Goal: Find contact information: Find contact information

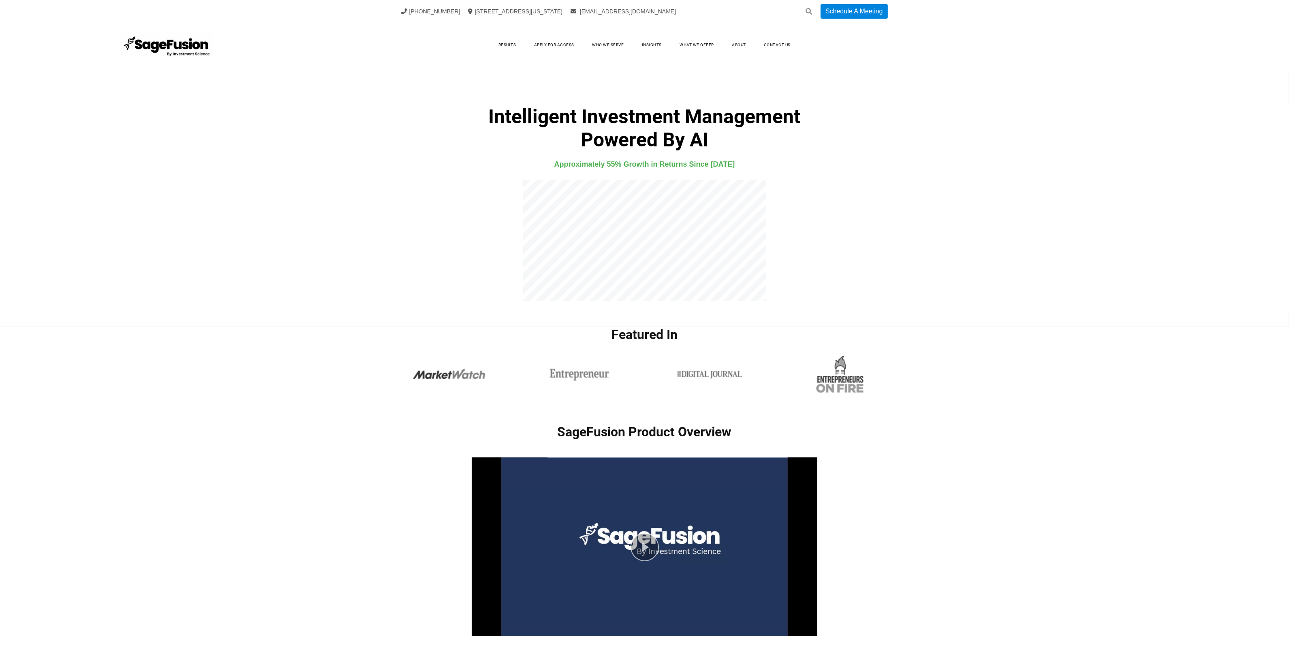
drag, startPoint x: 1292, startPoint y: 63, endPoint x: 1311, endPoint y: 35, distance: 34.2
click at [1289, 35] on html "+1 (917) 512-9523 99 Wall Street Suite 1672, New York, NY 10005 info@investment…" at bounding box center [644, 324] width 1289 height 648
click at [1289, 119] on div "Intelligent Investment Management Powered By AI Approximately 55% Growth in Ret…" at bounding box center [644, 174] width 1289 height 261
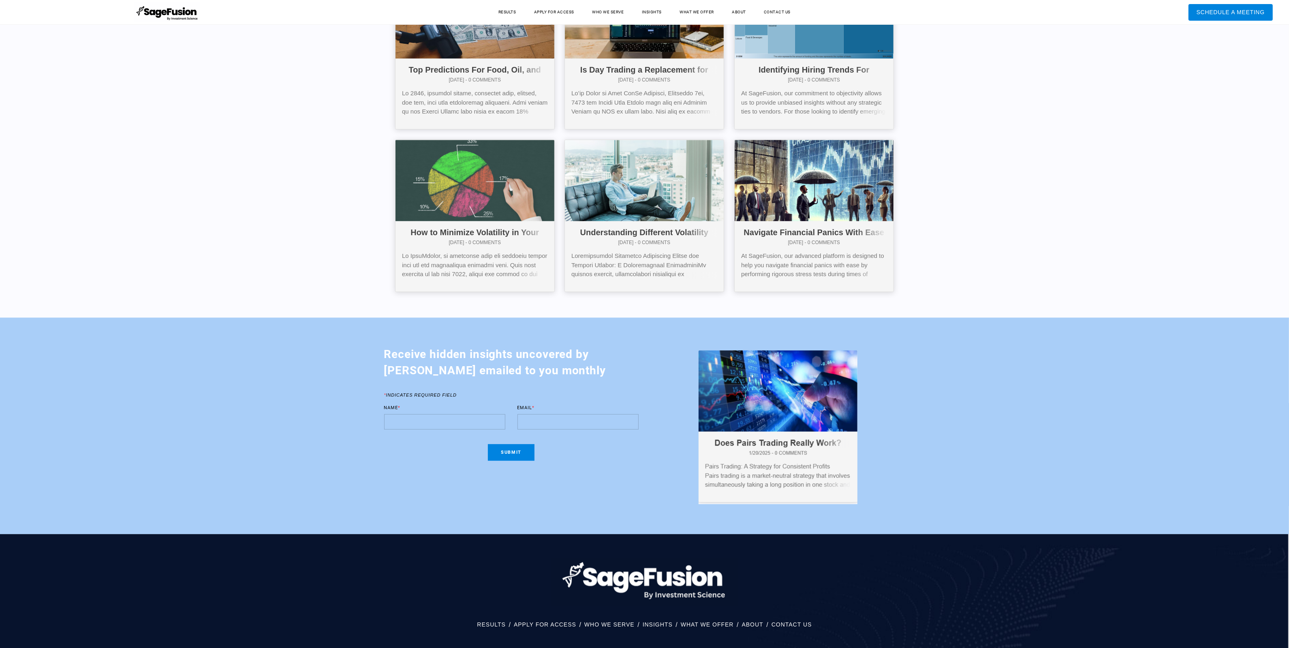
scroll to position [3863, 0]
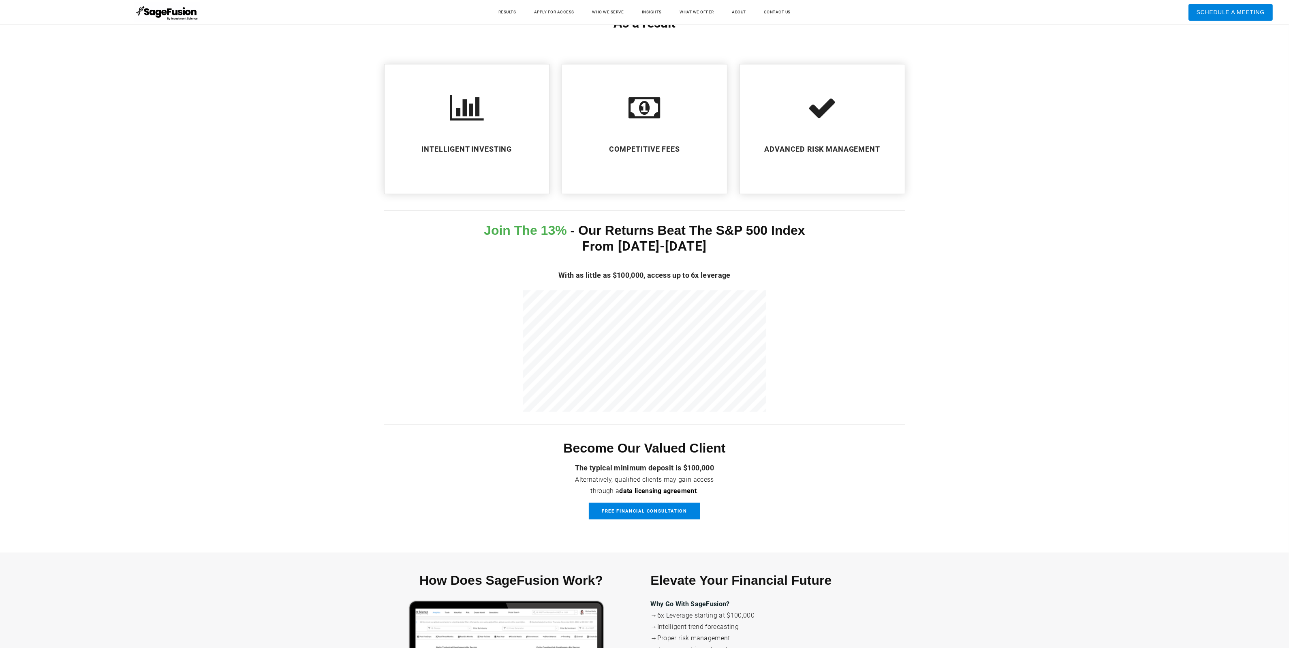
scroll to position [1085, 0]
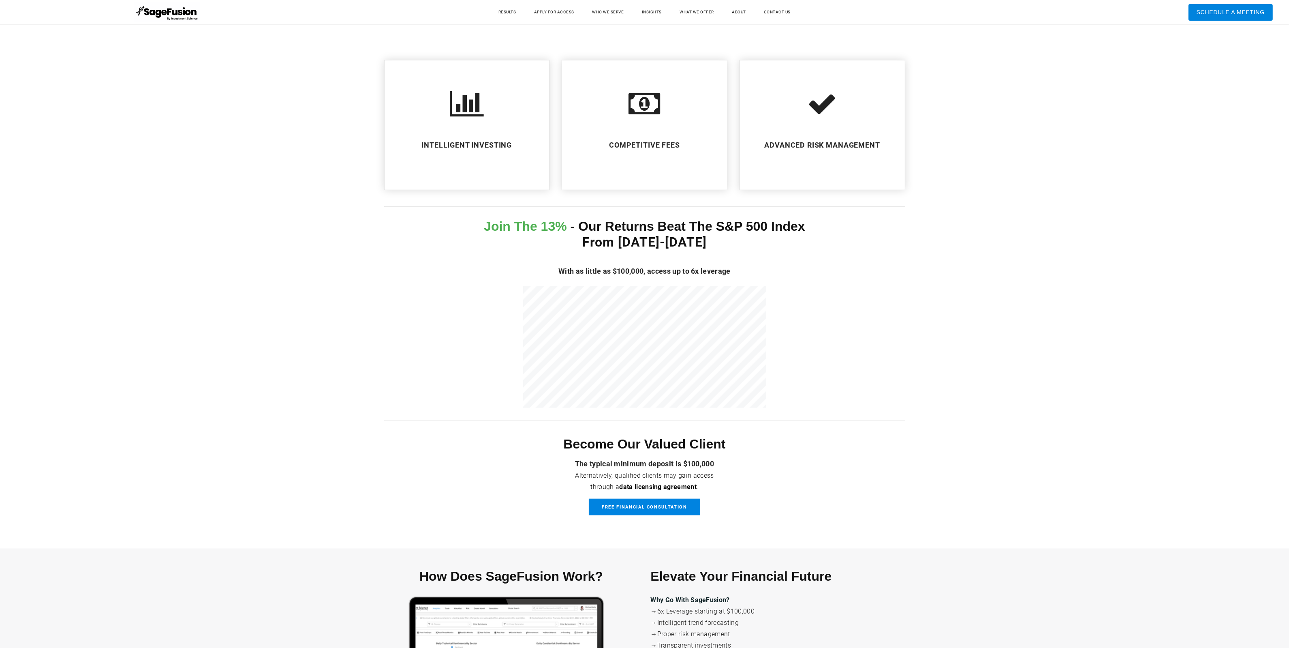
drag, startPoint x: 1290, startPoint y: 107, endPoint x: 1287, endPoint y: 179, distance: 72.2
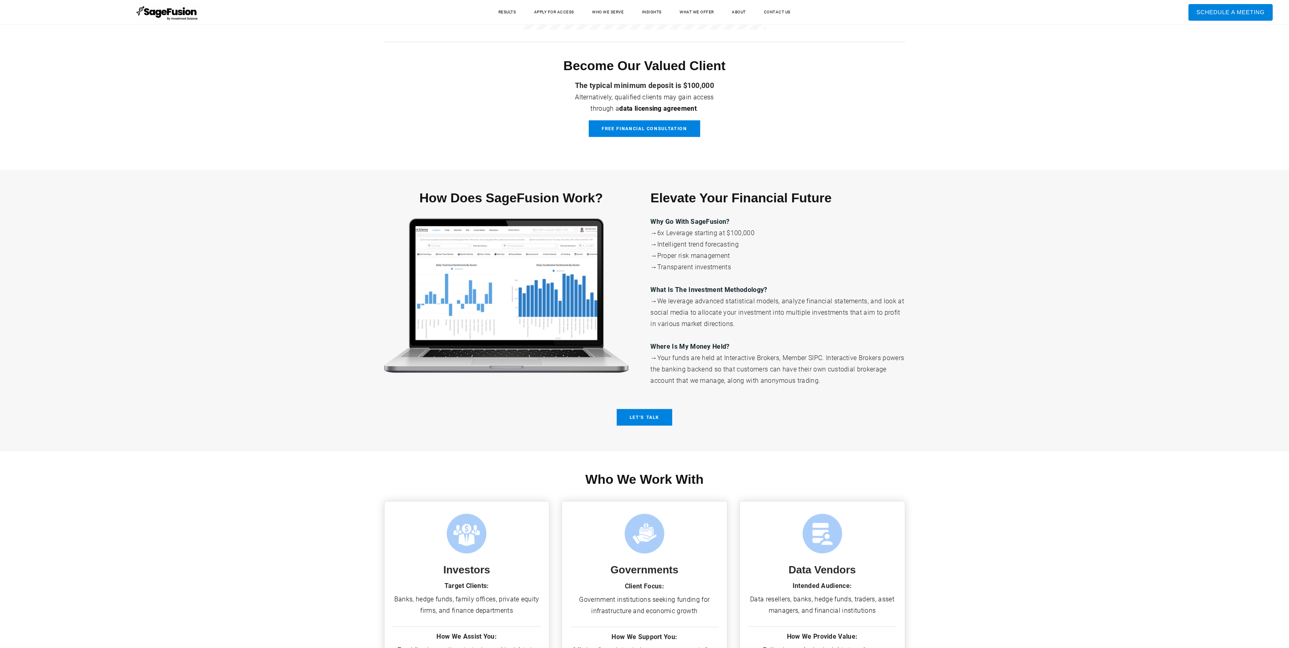
scroll to position [855, 0]
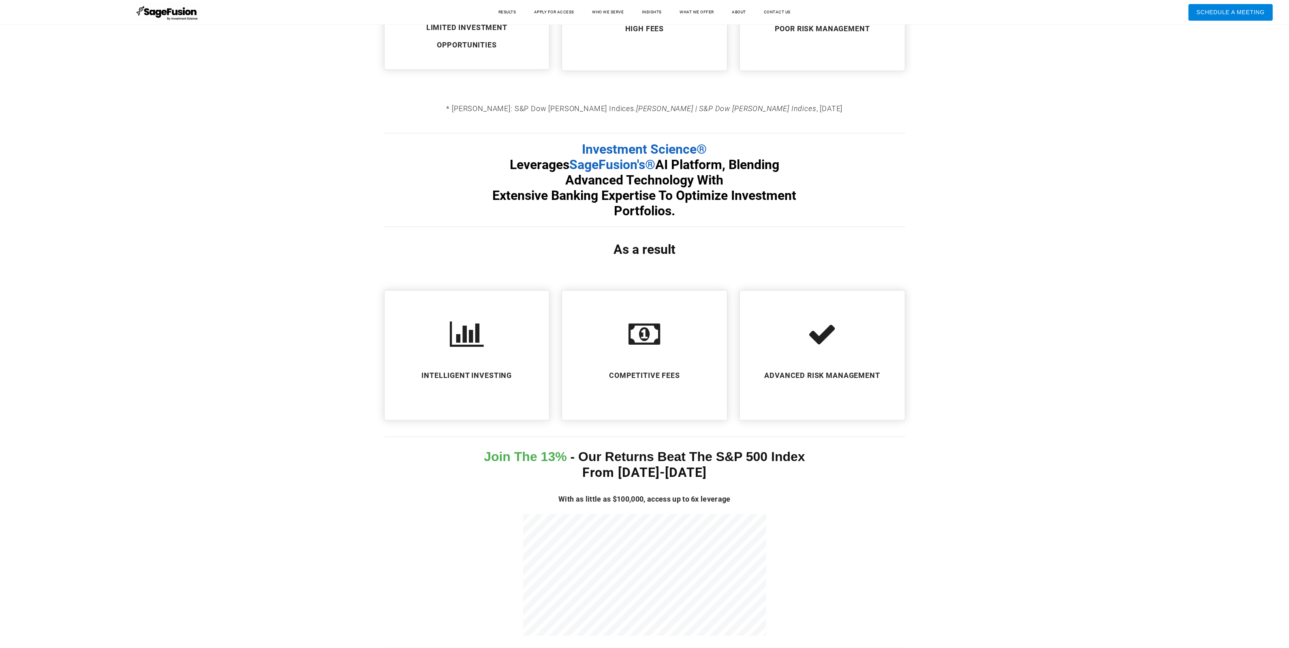
drag, startPoint x: 0, startPoint y: 0, endPoint x: 1277, endPoint y: 158, distance: 1286.5
drag, startPoint x: 1277, startPoint y: 178, endPoint x: 1276, endPoint y: 183, distance: 4.9
click at [1276, 183] on div "SageFusion Product Overview Play Current Time 0:00 / Duration Time 0:00 Remaini…" at bounding box center [644, 161] width 1289 height 1229
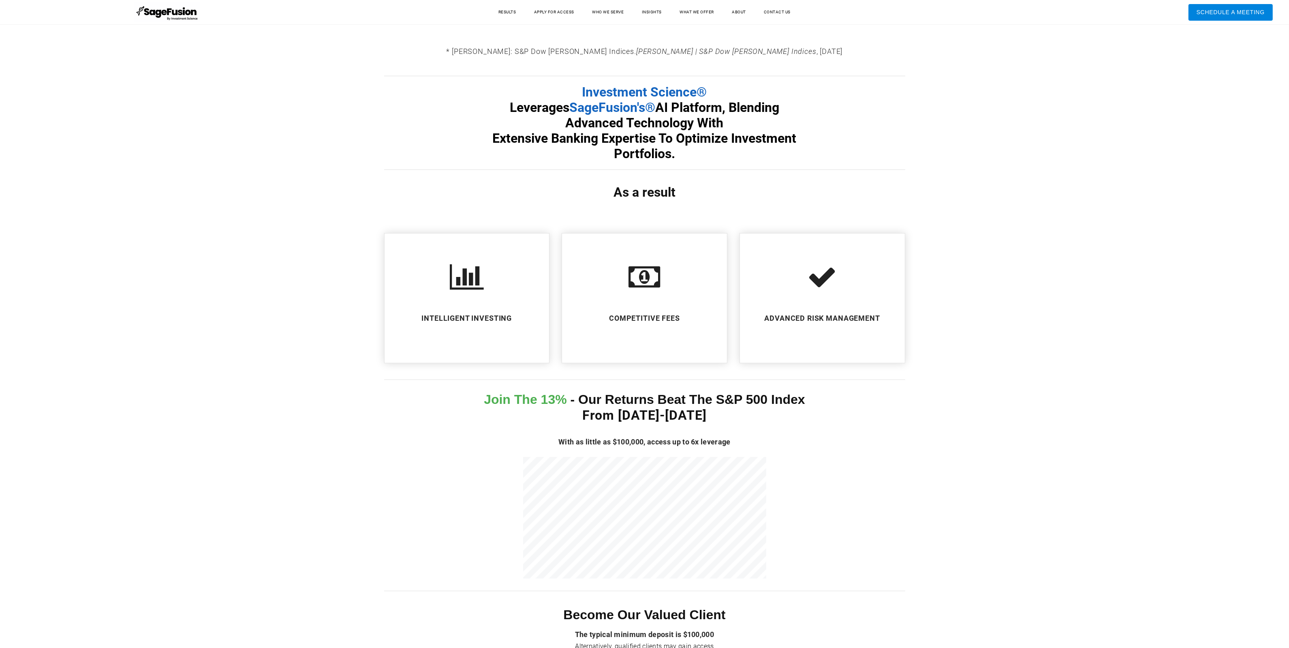
scroll to position [1149, 0]
